Goal: Leave review/rating

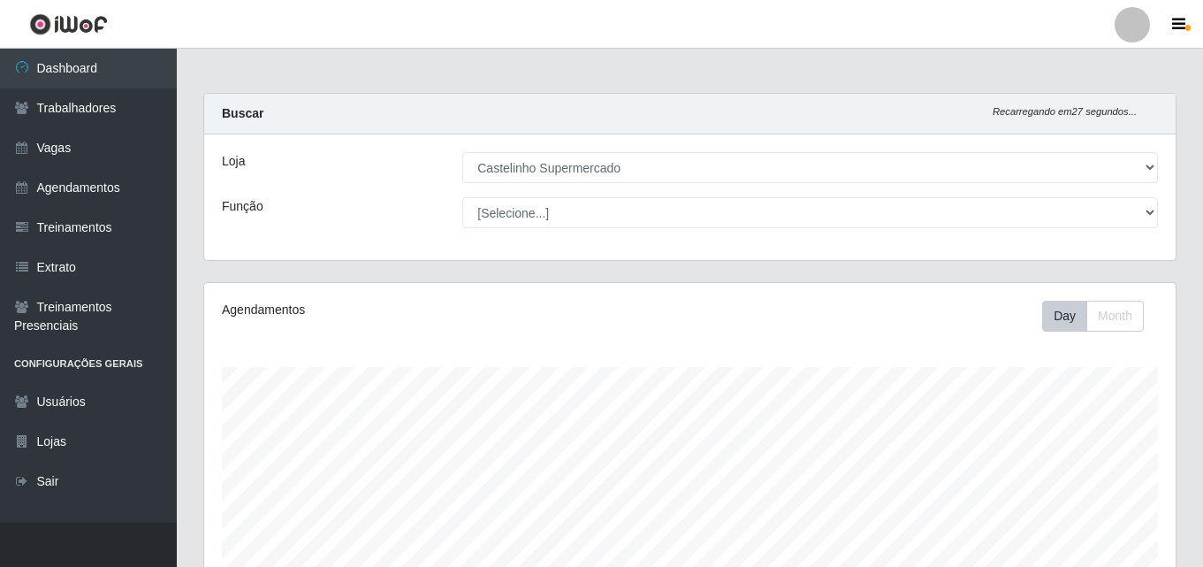
select select "377"
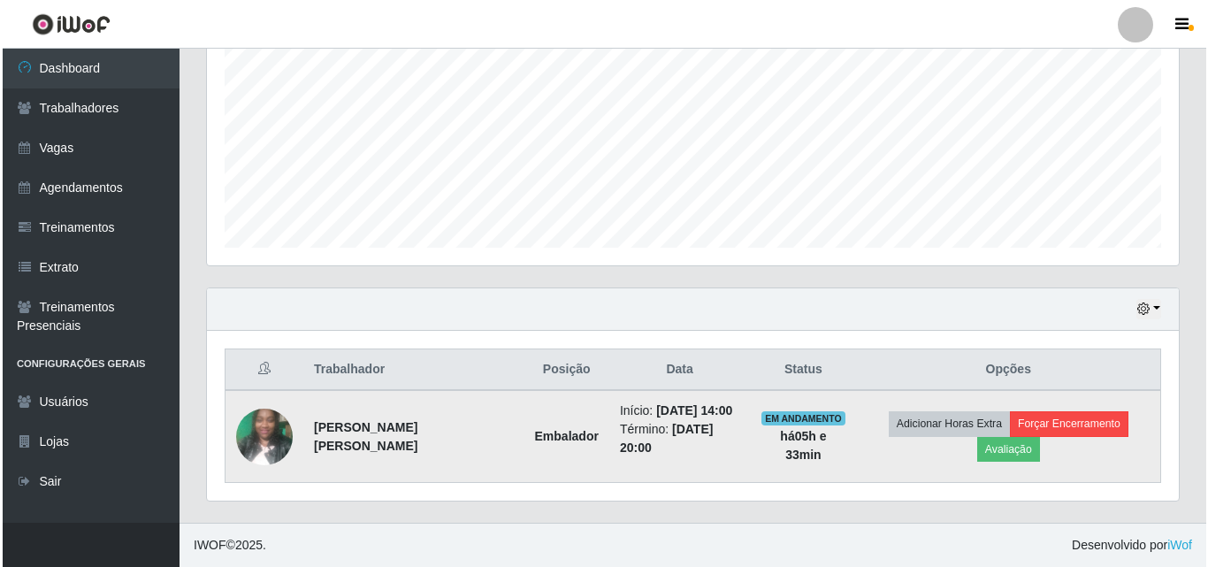
scroll to position [367, 972]
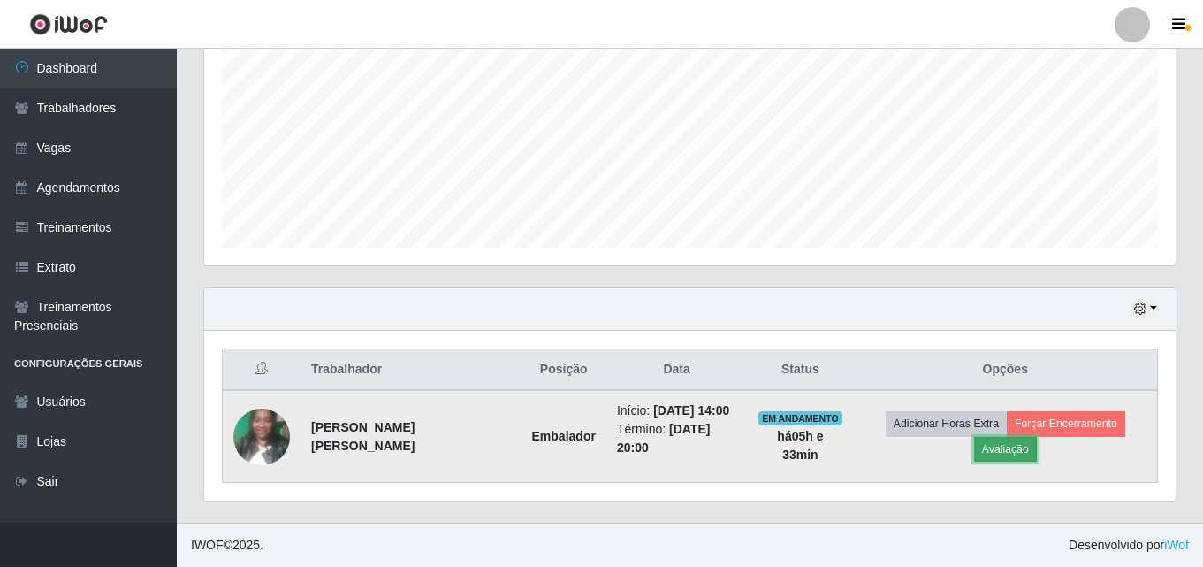
click at [1006, 441] on button "Avaliação" at bounding box center [1005, 449] width 63 height 25
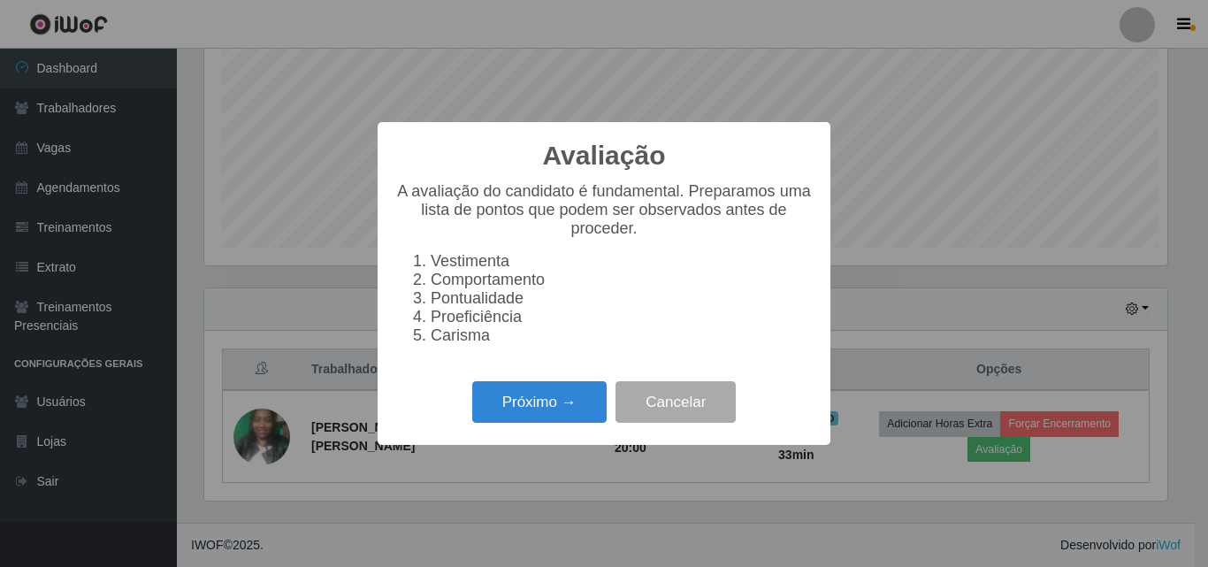
scroll to position [367, 963]
click at [553, 411] on button "Próximo →" at bounding box center [539, 402] width 134 height 42
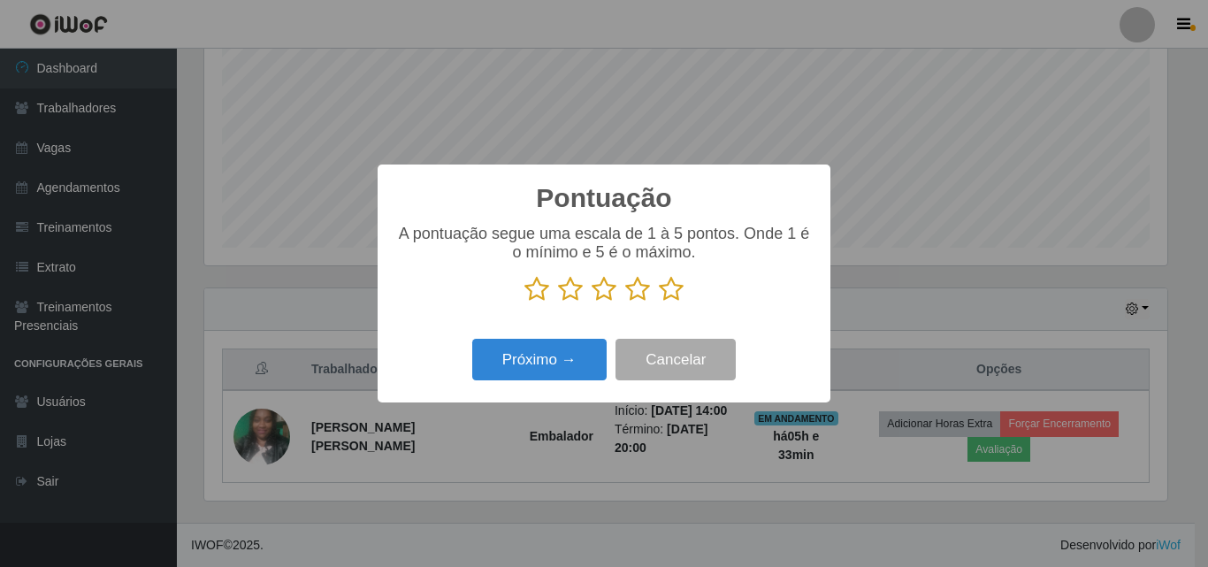
scroll to position [883732, 883137]
click at [675, 292] on icon at bounding box center [671, 289] width 25 height 27
click at [659, 302] on input "radio" at bounding box center [659, 302] width 0 height 0
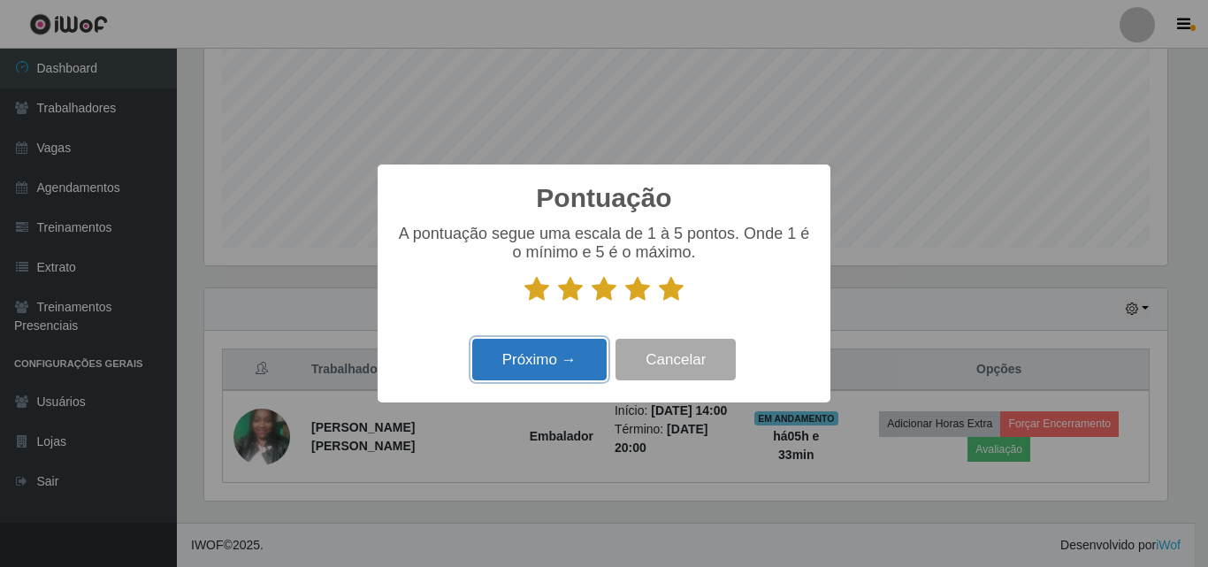
click at [561, 351] on button "Próximo →" at bounding box center [539, 360] width 134 height 42
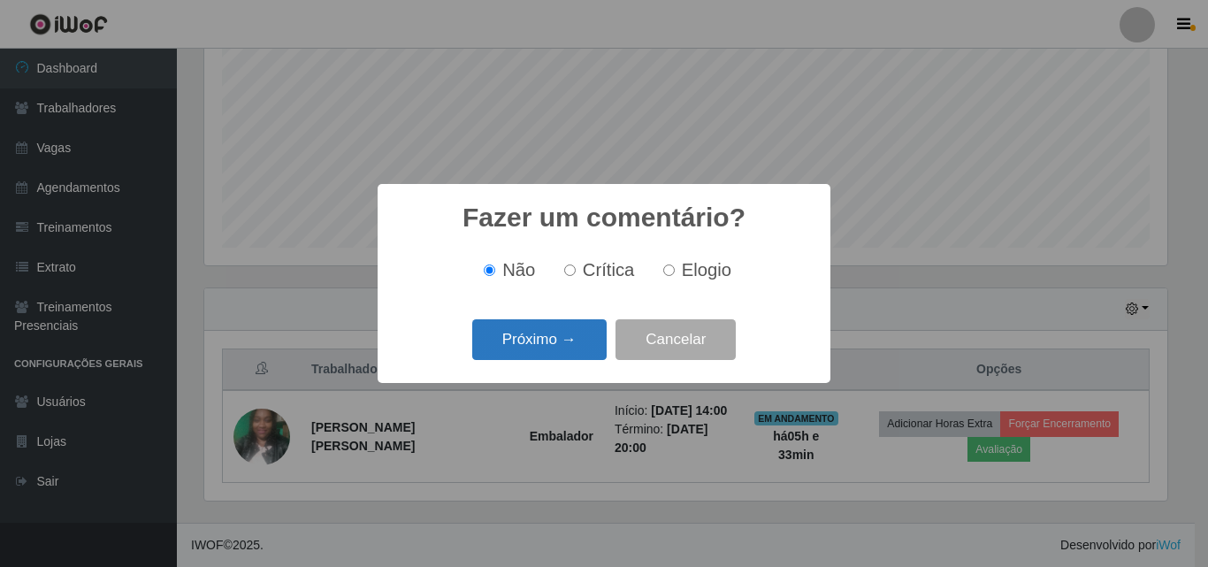
click at [550, 339] on button "Próximo →" at bounding box center [539, 340] width 134 height 42
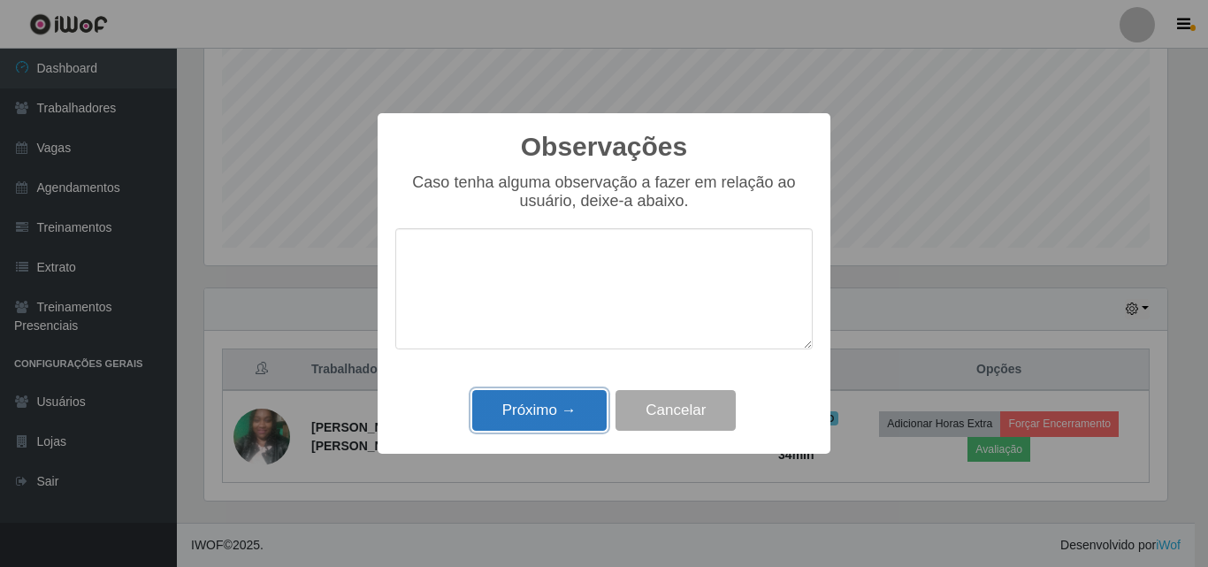
click at [545, 416] on button "Próximo →" at bounding box center [539, 411] width 134 height 42
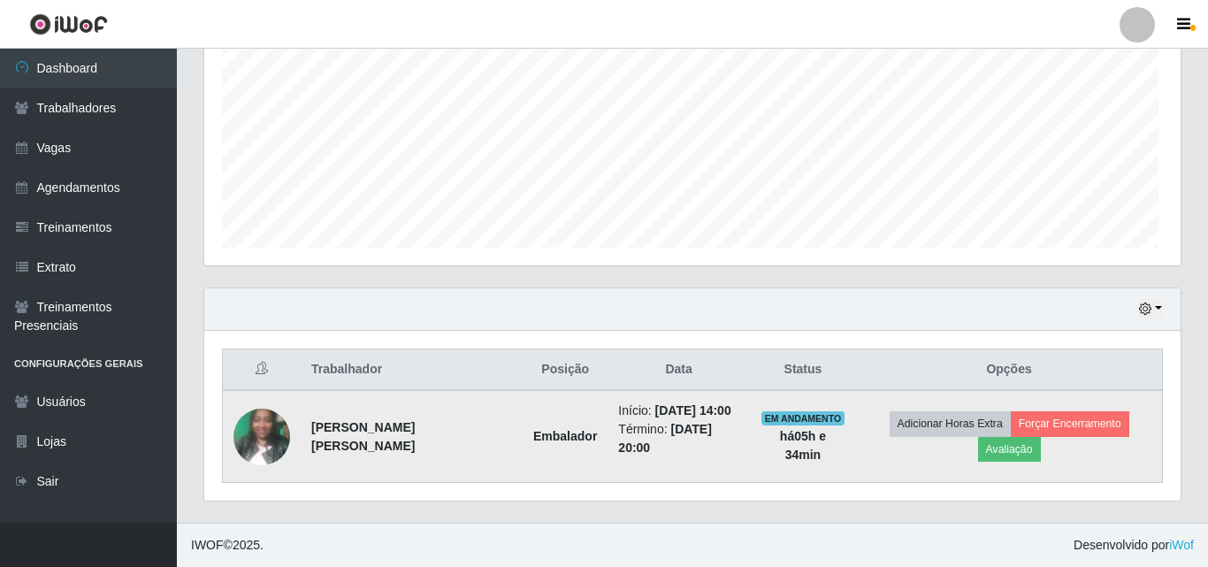
scroll to position [367, 972]
click at [1097, 421] on button "Forçar Encerramento" at bounding box center [1066, 423] width 118 height 25
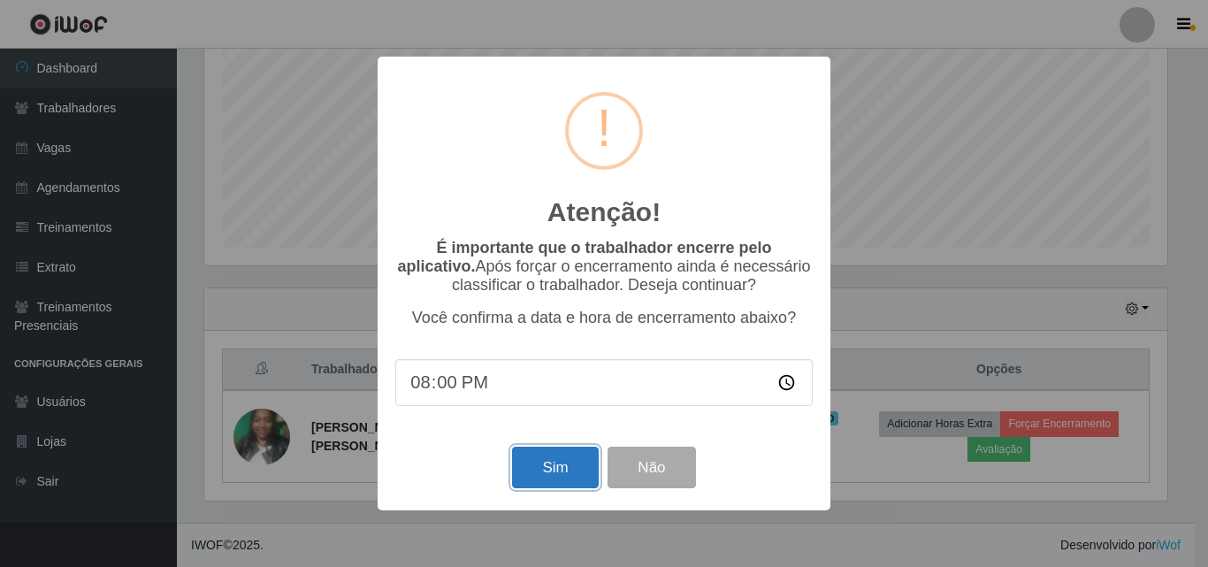
click at [570, 461] on button "Sim" at bounding box center [555, 467] width 86 height 42
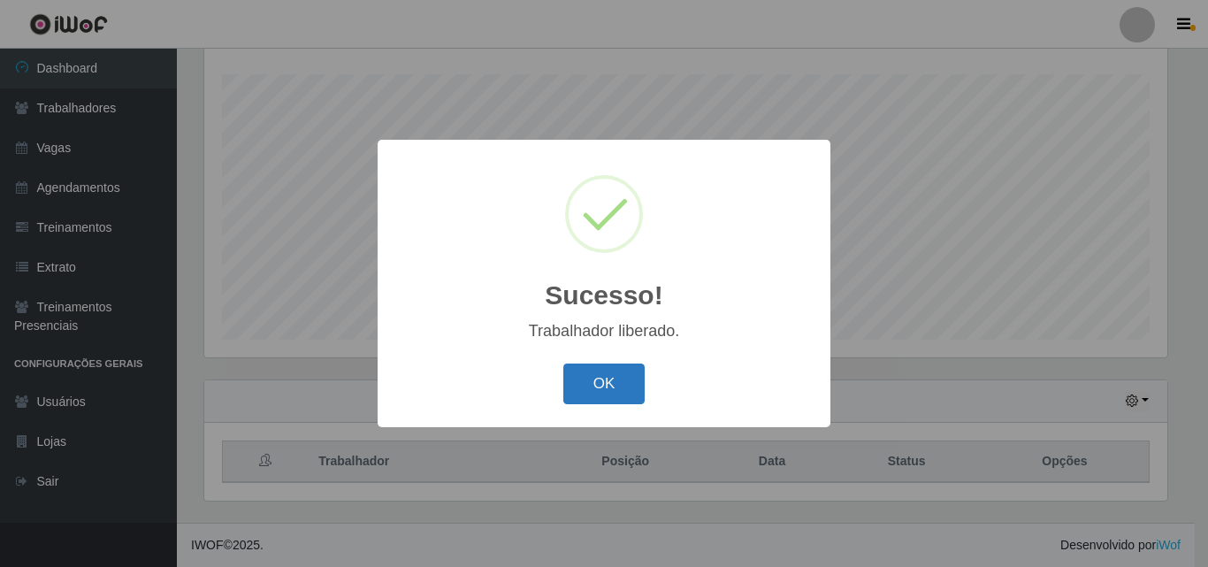
click at [599, 391] on button "OK" at bounding box center [604, 384] width 82 height 42
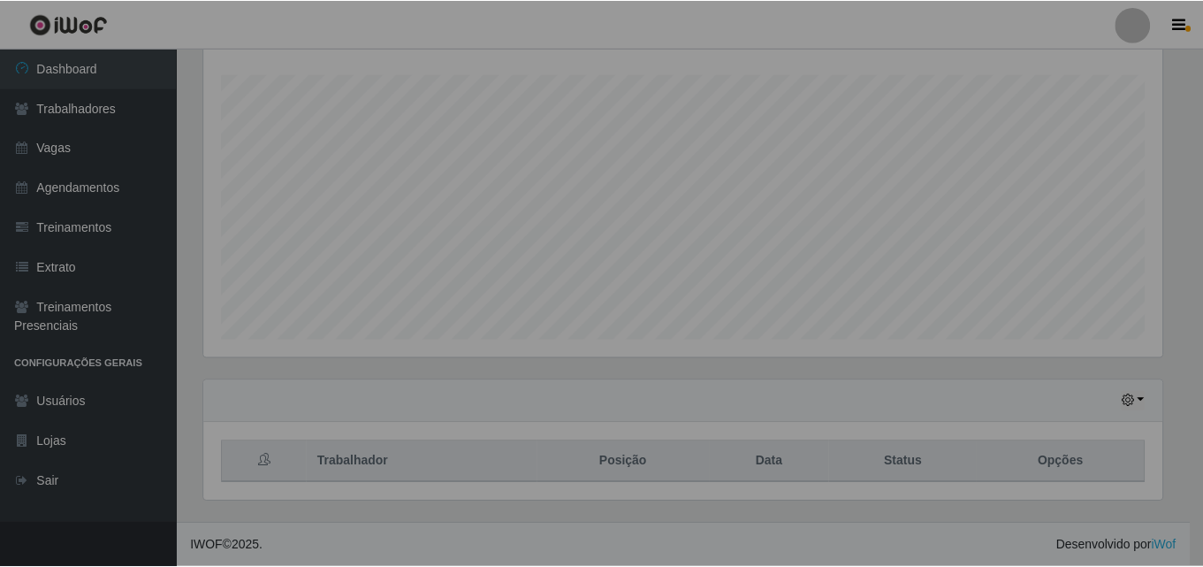
scroll to position [367, 972]
